Goal: Check status: Check status

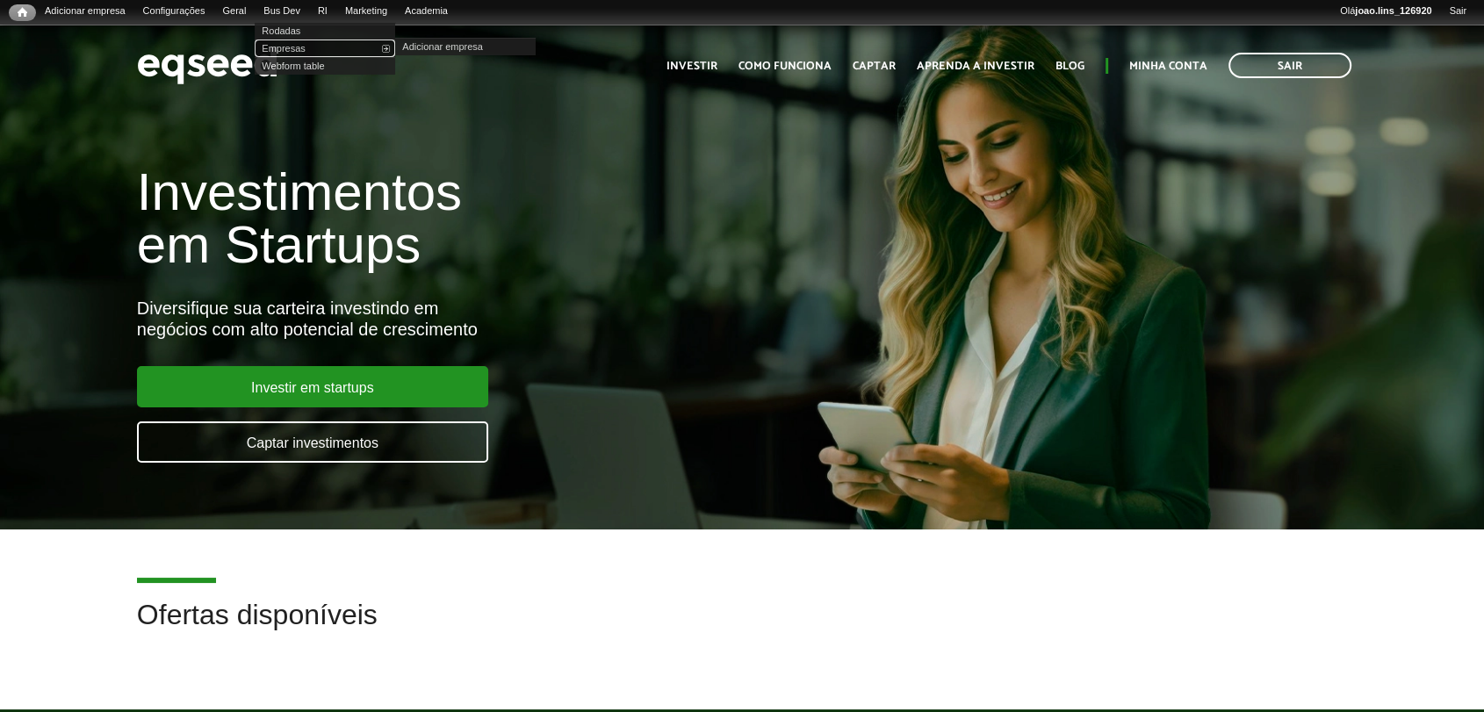
click at [300, 50] on link "Empresas" at bounding box center [325, 49] width 141 height 18
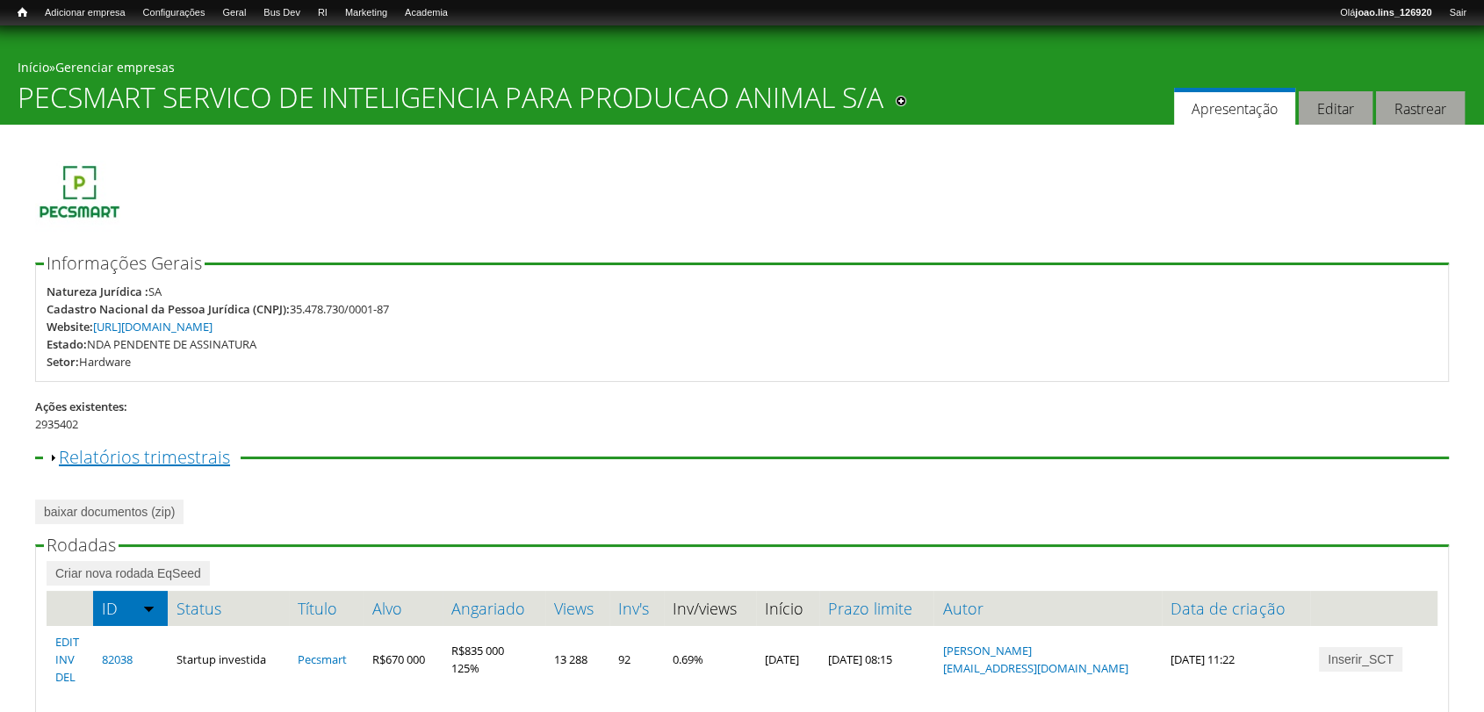
click at [108, 460] on link "Exibir Relatórios trimestrais" at bounding box center [144, 457] width 171 height 24
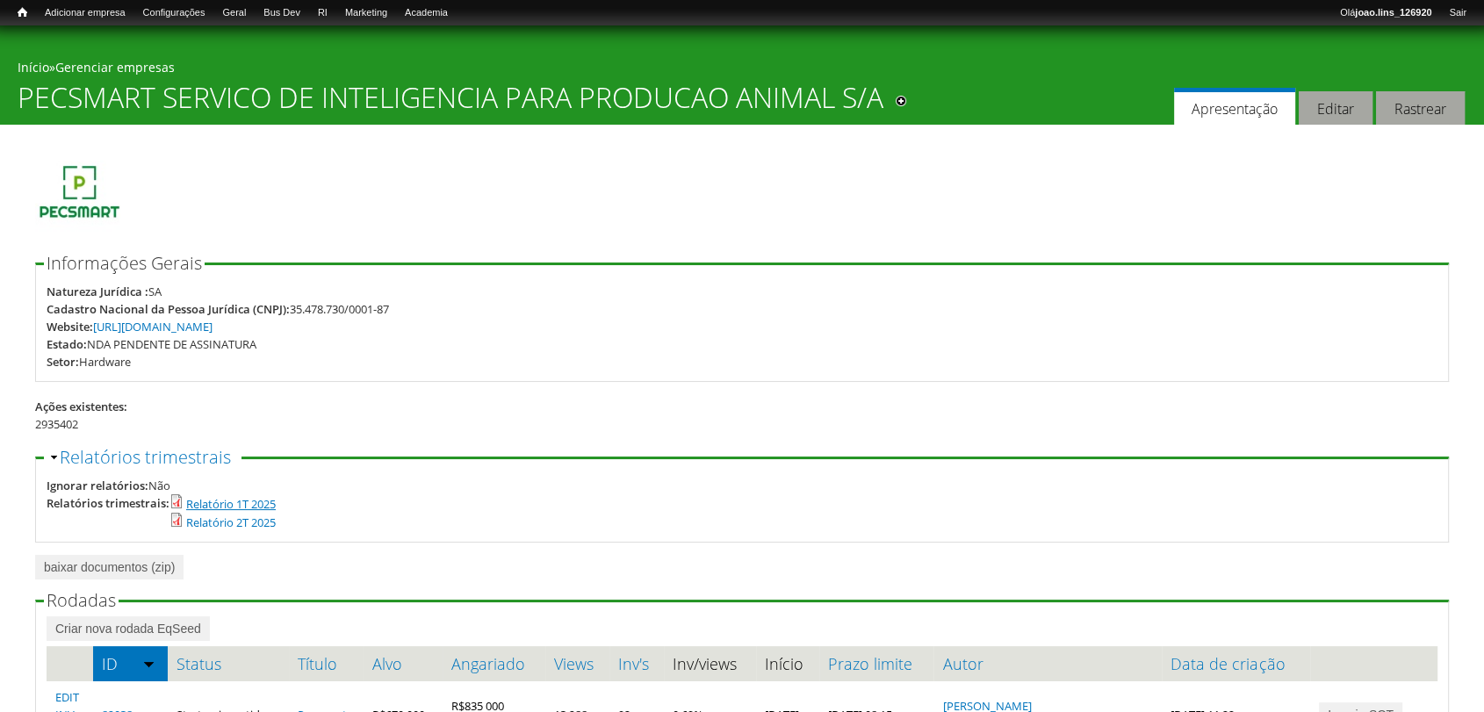
click at [218, 503] on link "Relatório 1T 2025" at bounding box center [231, 504] width 90 height 16
click at [220, 524] on link "Relatório 2T 2025" at bounding box center [231, 523] width 90 height 16
